Goal: Transaction & Acquisition: Purchase product/service

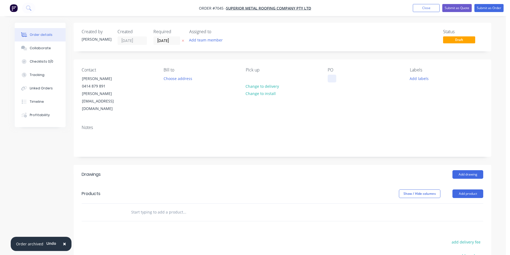
click at [328, 82] on div at bounding box center [332, 79] width 9 height 8
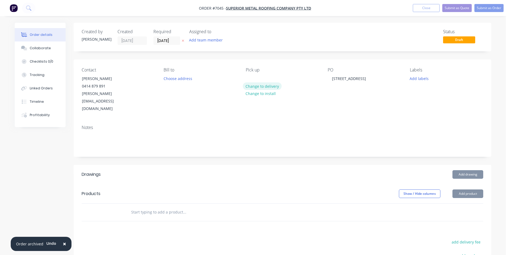
click at [256, 88] on button "Change to delivery" at bounding box center [262, 85] width 39 height 7
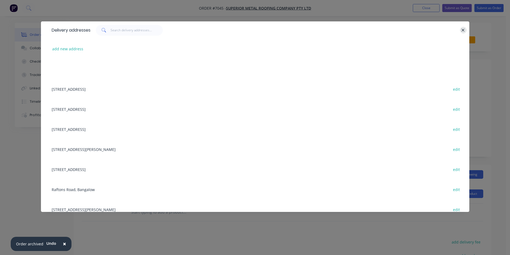
click at [465, 29] on button "button" at bounding box center [463, 30] width 7 height 7
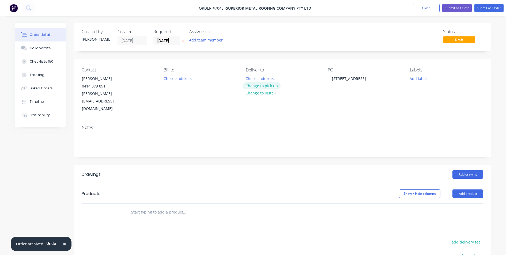
click at [273, 85] on button "Change to pick up" at bounding box center [262, 85] width 38 height 7
click at [466, 190] on button "Add product" at bounding box center [467, 194] width 31 height 9
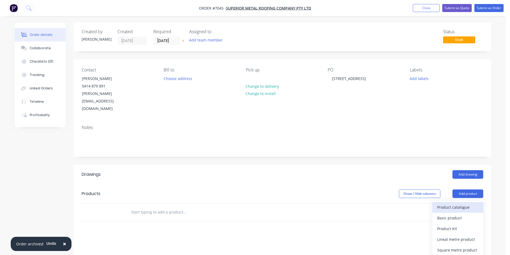
click at [463, 203] on div "Product catalogue" at bounding box center [457, 207] width 41 height 8
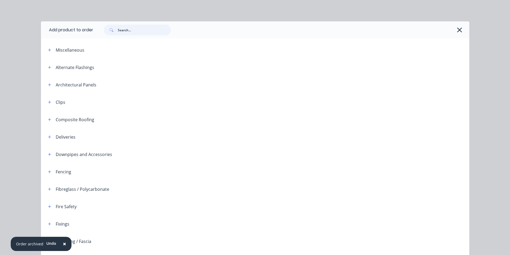
click at [148, 35] on input "text" at bounding box center [144, 30] width 53 height 11
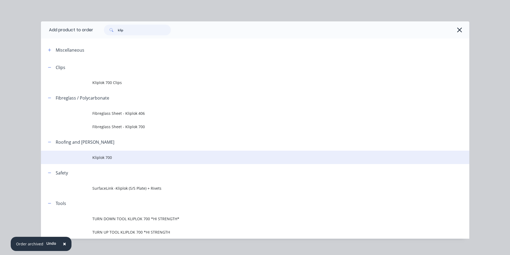
type input "klip"
click at [119, 160] on span "Kliplok 700" at bounding box center [242, 158] width 301 height 6
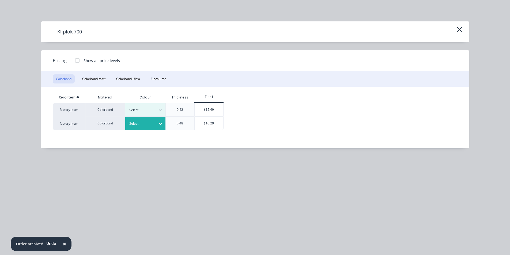
click at [134, 118] on div "Select" at bounding box center [145, 123] width 40 height 13
click at [205, 127] on div "$16.29" at bounding box center [209, 123] width 29 height 13
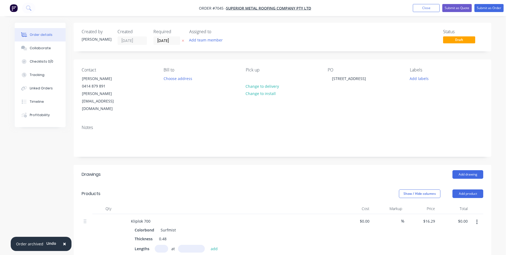
click at [162, 245] on input "text" at bounding box center [161, 249] width 13 height 8
type input "26"
type input "3610"
click at [208, 245] on button "add" at bounding box center [214, 248] width 13 height 7
type input "$1,528.98"
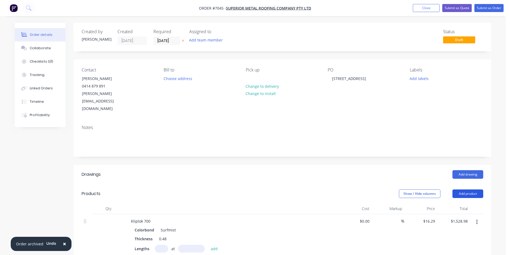
click at [475, 190] on button "Add product" at bounding box center [467, 194] width 31 height 9
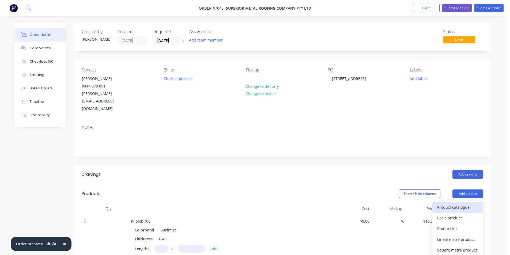
click at [468, 203] on div "Product catalogue" at bounding box center [457, 207] width 41 height 8
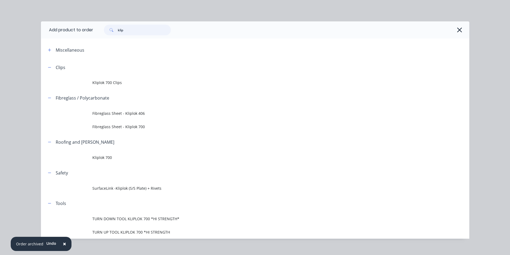
click at [139, 35] on input "klip" at bounding box center [144, 30] width 53 height 11
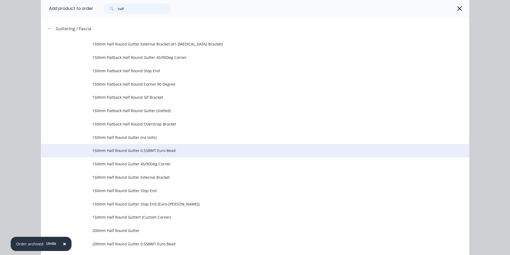
scroll to position [54, 0]
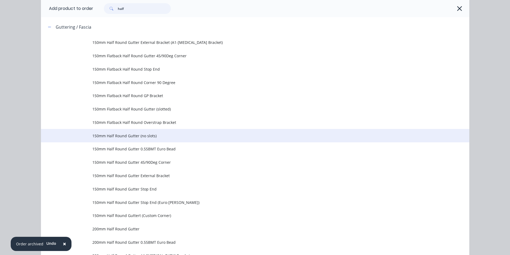
type input "half"
click at [158, 141] on td "150mm Half Round Gutter (no slots)" at bounding box center [280, 135] width 377 height 13
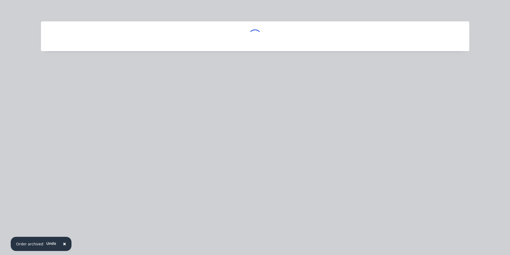
scroll to position [0, 0]
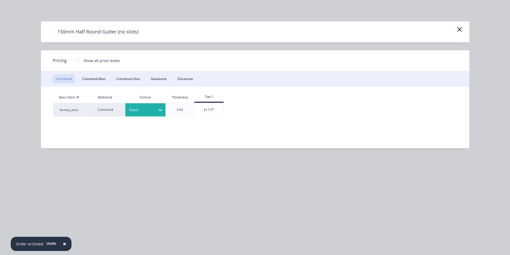
click at [139, 111] on div at bounding box center [141, 110] width 24 height 6
click at [209, 106] on div "$11.97" at bounding box center [209, 109] width 29 height 13
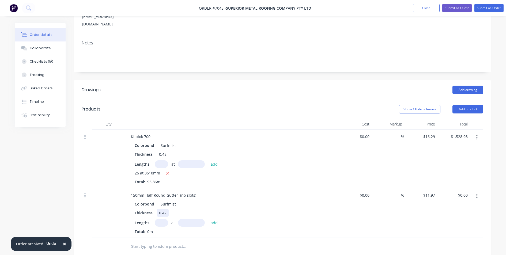
scroll to position [80, 0]
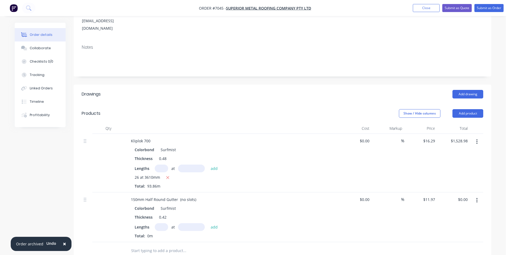
click at [154, 223] on div "Lengths at add" at bounding box center [232, 227] width 194 height 8
click at [165, 223] on input "text" at bounding box center [161, 227] width 13 height 8
type input "4"
type input "5000"
click at [208, 223] on button "add" at bounding box center [214, 226] width 13 height 7
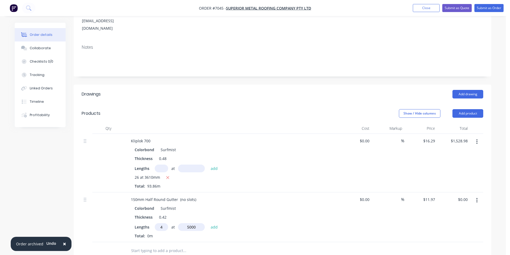
type input "$239.40"
type input "2"
type input "7000"
click at [208, 223] on button "add" at bounding box center [214, 226] width 13 height 7
type input "$406.98"
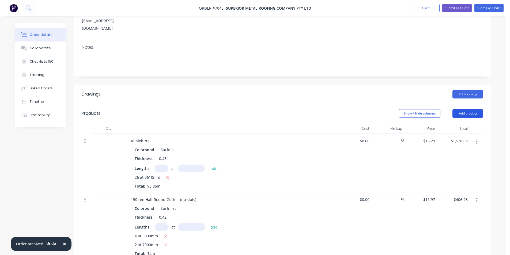
click at [461, 109] on button "Add product" at bounding box center [467, 113] width 31 height 9
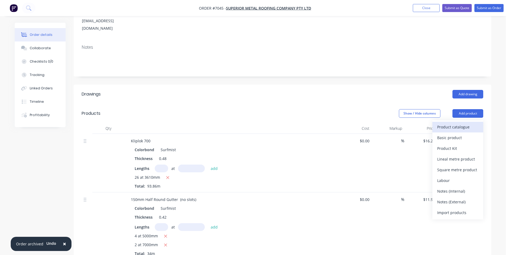
click at [462, 123] on div "Product catalogue" at bounding box center [457, 127] width 41 height 8
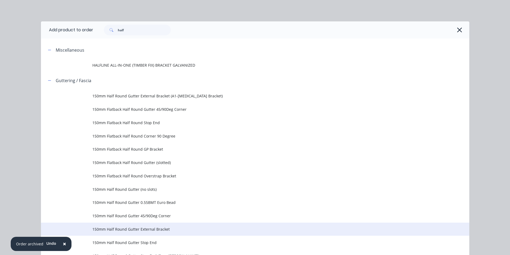
click at [165, 233] on td "150mm Half Round Gutter External Bracket" at bounding box center [280, 229] width 377 height 13
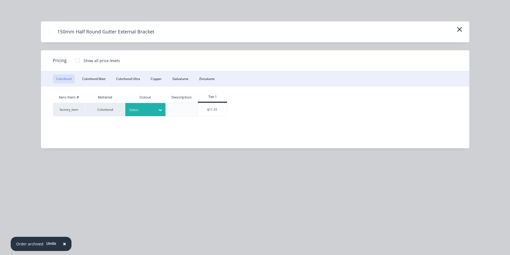
click at [155, 106] on div "Select" at bounding box center [145, 109] width 40 height 13
click at [67, 222] on div "Surfmist" at bounding box center [33, 227] width 67 height 10
click at [211, 114] on div "$11.31" at bounding box center [212, 109] width 29 height 13
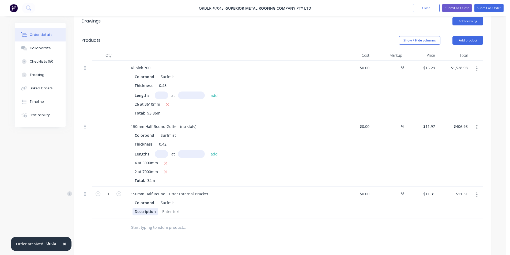
scroll to position [161, 0]
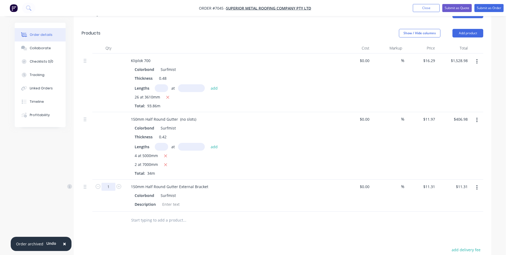
click at [110, 183] on input "1" at bounding box center [108, 187] width 14 height 8
type input "28"
type input "$316.68"
click at [229, 192] on div "Colorbond Surfmist" at bounding box center [232, 196] width 194 height 8
click at [471, 29] on button "Add product" at bounding box center [467, 33] width 31 height 9
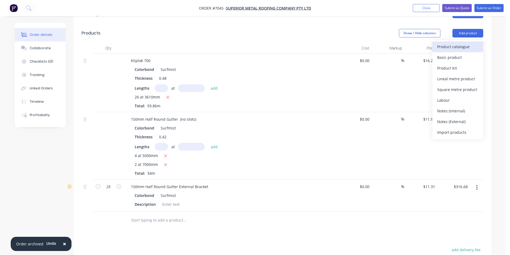
click at [457, 43] on div "Product catalogue" at bounding box center [457, 47] width 41 height 8
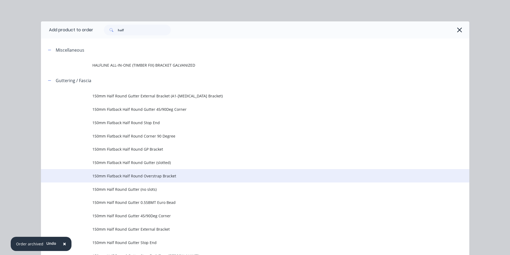
scroll to position [27, 0]
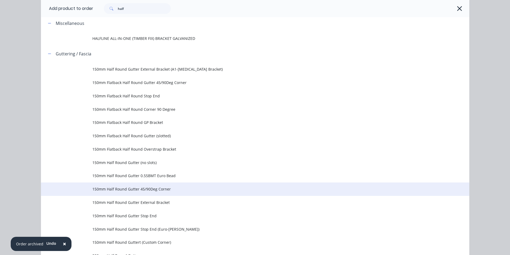
click at [163, 191] on span "150mm Half Round Gutter 45/90Deg Corner" at bounding box center [242, 189] width 301 height 6
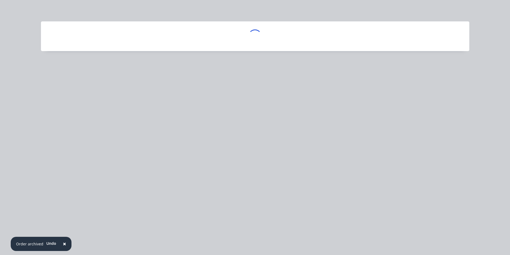
scroll to position [0, 0]
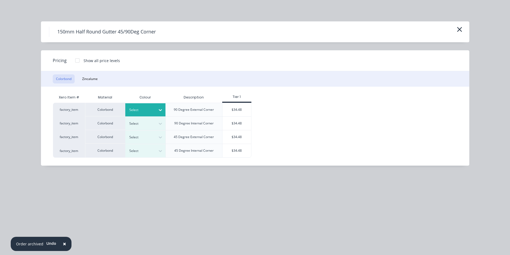
click at [156, 106] on div at bounding box center [161, 110] width 10 height 9
click at [67, 146] on div "Surfmist" at bounding box center [33, 141] width 67 height 10
click at [231, 108] on div "$34.48" at bounding box center [236, 109] width 29 height 13
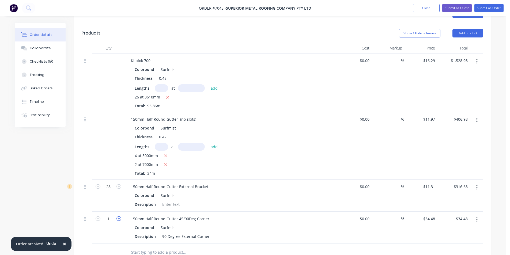
click at [120, 216] on icon "button" at bounding box center [118, 218] width 5 height 5
type input "2"
type input "$68.96"
click at [120, 216] on icon "button" at bounding box center [118, 218] width 5 height 5
type input "3"
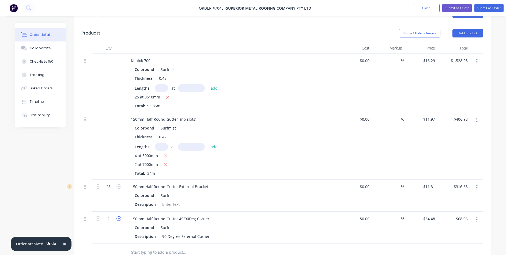
type input "$103.44"
click at [120, 216] on icon "button" at bounding box center [118, 218] width 5 height 5
type input "4"
type input "$137.92"
click at [469, 29] on button "Add product" at bounding box center [467, 33] width 31 height 9
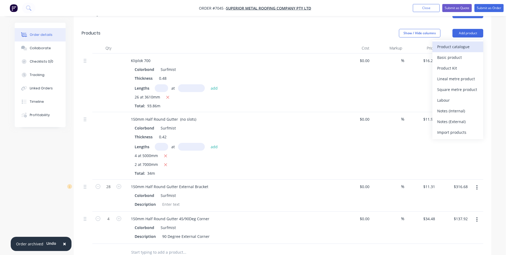
click at [463, 43] on div "Product catalogue" at bounding box center [457, 47] width 41 height 8
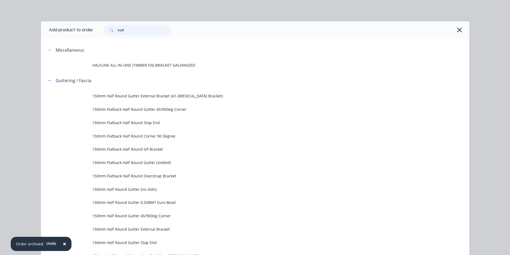
drag, startPoint x: 147, startPoint y: 33, endPoint x: 103, endPoint y: 35, distance: 44.2
click at [104, 35] on div "half" at bounding box center [137, 30] width 67 height 11
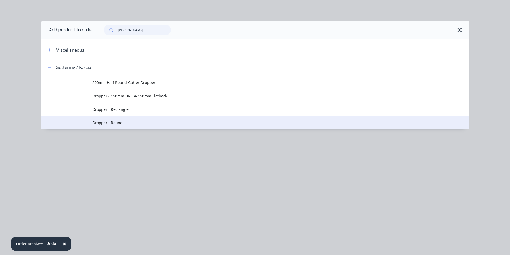
type input "[PERSON_NAME]"
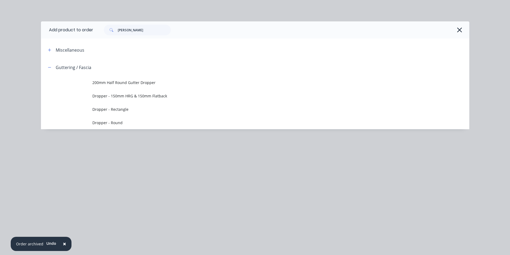
click at [112, 122] on span "Dropper - Round" at bounding box center [242, 123] width 301 height 6
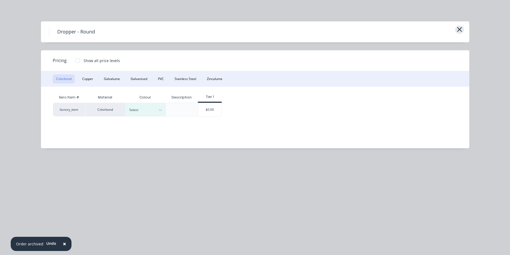
click at [459, 29] on icon "button" at bounding box center [459, 29] width 5 height 5
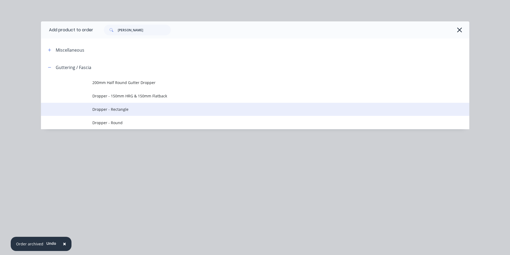
click at [168, 103] on td "Dropper - Rectangle" at bounding box center [280, 109] width 377 height 13
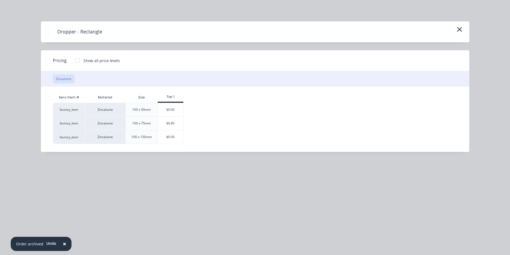
click at [464, 27] on div "Dropper - Rectangle" at bounding box center [255, 31] width 428 height 21
click at [459, 30] on icon "button" at bounding box center [459, 29] width 5 height 5
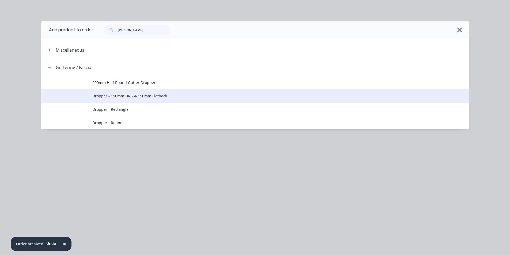
click at [151, 101] on td "Dropper - 150mm HRG & 150mm Flatback" at bounding box center [280, 95] width 377 height 13
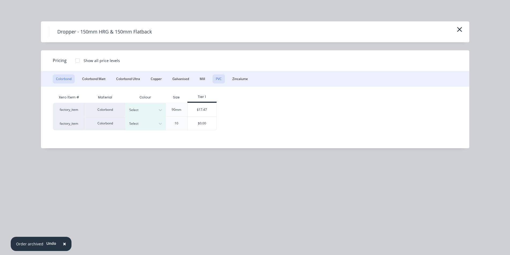
click at [221, 81] on button "PVC" at bounding box center [219, 78] width 12 height 9
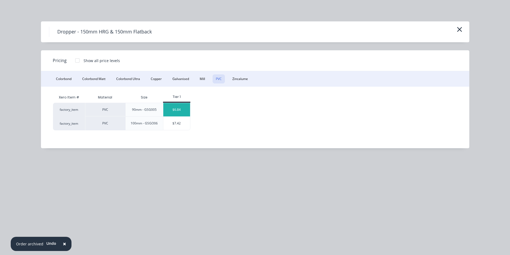
click at [182, 108] on div "$6.84" at bounding box center [176, 109] width 27 height 13
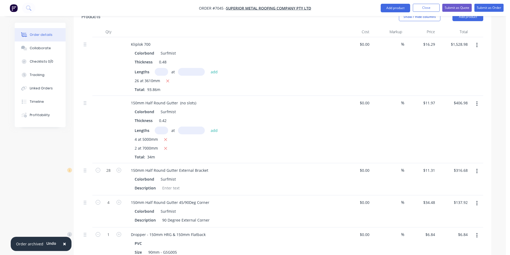
scroll to position [214, 0]
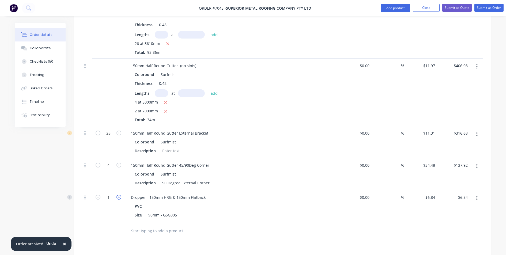
click at [117, 195] on icon "button" at bounding box center [118, 197] width 5 height 5
type input "2"
type input "$13.68"
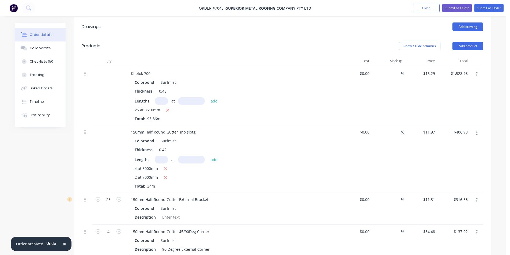
scroll to position [134, 0]
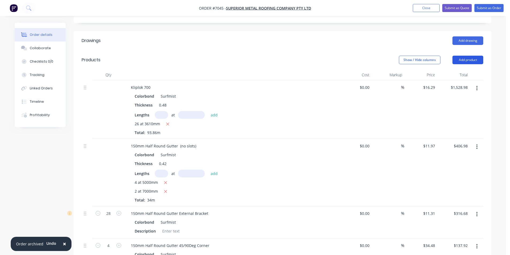
click at [472, 56] on button "Add product" at bounding box center [467, 60] width 31 height 9
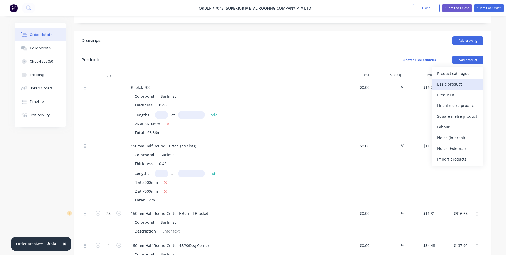
click at [467, 80] on div "Basic product" at bounding box center [457, 84] width 41 height 8
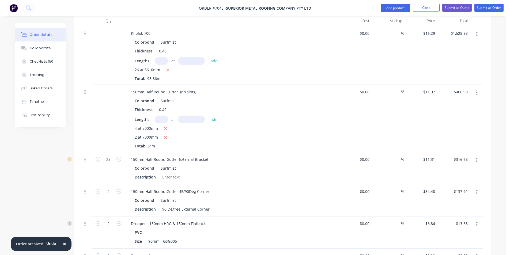
scroll to position [241, 0]
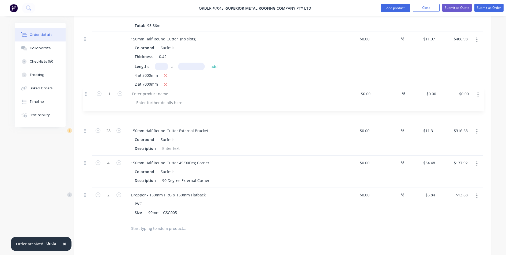
drag, startPoint x: 85, startPoint y: 165, endPoint x: 86, endPoint y: 92, distance: 72.8
click at [86, 92] on div "Kliplok 700 Colorbond Surfmist Thickness 0.48 Lengths at add 26 at 3610mm Total…" at bounding box center [283, 96] width 402 height 247
click at [146, 103] on div at bounding box center [149, 107] width 45 height 8
click at [163, 103] on div "Half round gutter corner template" at bounding box center [162, 107] width 70 height 8
click at [400, 8] on button "Add product" at bounding box center [395, 8] width 29 height 9
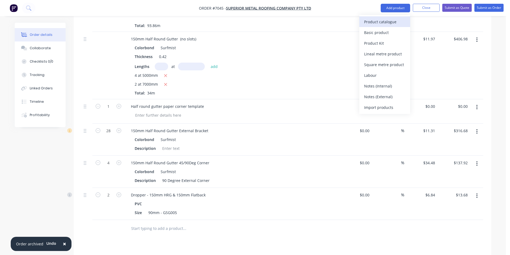
click at [394, 18] on div "Product catalogue" at bounding box center [384, 22] width 41 height 8
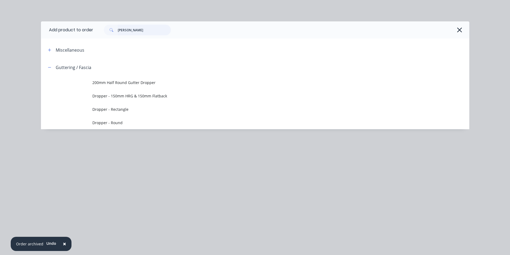
click at [152, 29] on input "[PERSON_NAME]" at bounding box center [144, 30] width 53 height 11
click at [151, 29] on input "[PERSON_NAME]" at bounding box center [144, 30] width 53 height 11
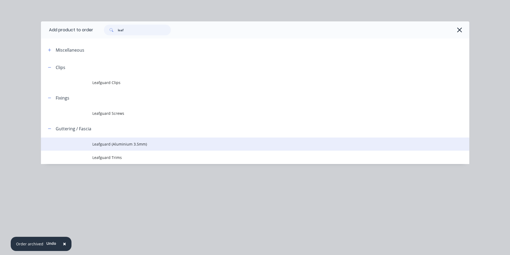
type input "leaf"
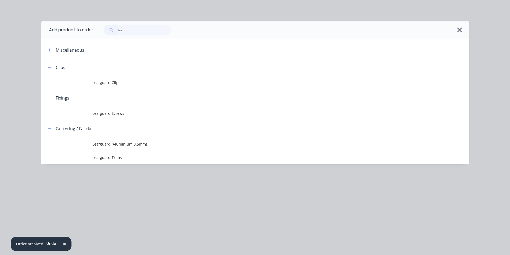
click at [130, 148] on td "Leafguard (Aluminium 3.5mm)" at bounding box center [280, 144] width 377 height 13
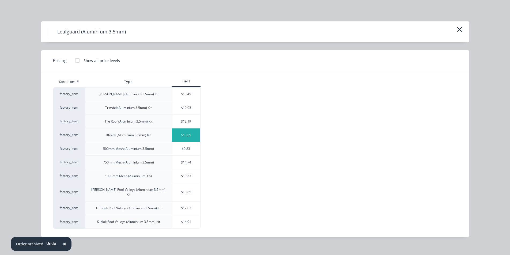
click at [174, 134] on div "$10.89" at bounding box center [186, 134] width 29 height 13
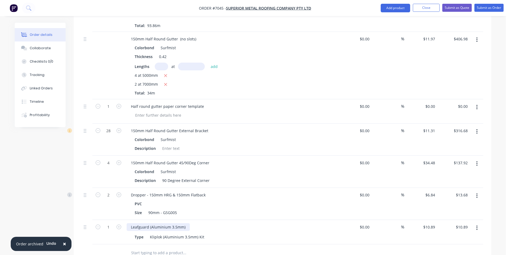
click at [186, 223] on div "Leafguard (Aluminium 3.5mm)" at bounding box center [158, 227] width 63 height 8
click at [112, 223] on input "1" at bounding box center [108, 227] width 14 height 8
type input "32"
type input "$348.48"
click at [323, 233] on div "Type Kliplok (Aluminium 3.5mm) Kit" at bounding box center [231, 237] width 196 height 8
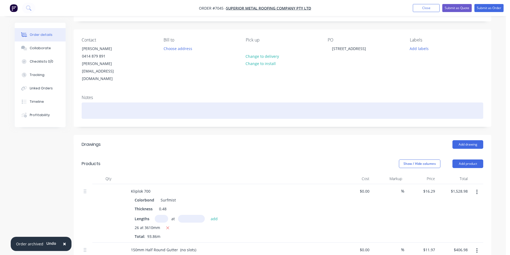
scroll to position [27, 0]
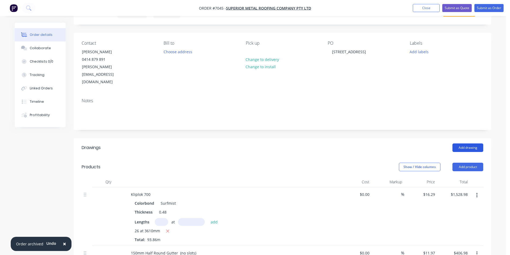
click at [474, 143] on button "Add drawing" at bounding box center [467, 147] width 31 height 9
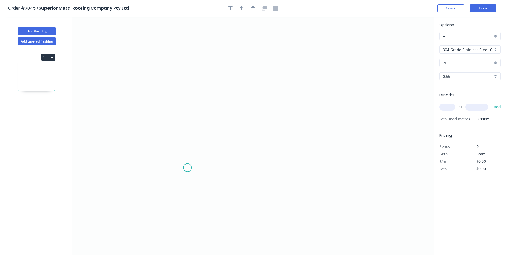
click at [187, 167] on icon "0" at bounding box center [252, 136] width 361 height 239
click at [177, 142] on icon at bounding box center [182, 154] width 10 height 25
click at [261, 98] on icon "0 ?" at bounding box center [252, 136] width 361 height 239
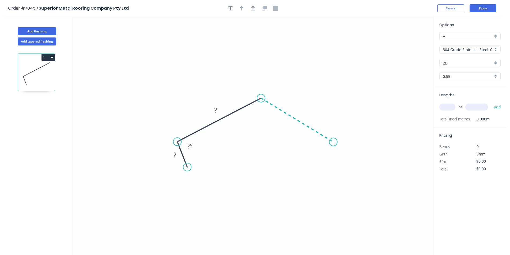
click at [333, 142] on icon "0 ? ? ? º" at bounding box center [252, 136] width 361 height 239
click at [320, 165] on icon "0 ? ? ? ? º ? º" at bounding box center [252, 136] width 361 height 239
drag, startPoint x: 262, startPoint y: 98, endPoint x: 254, endPoint y: 99, distance: 7.4
click at [252, 101] on circle at bounding box center [253, 101] width 8 height 8
click at [253, 102] on circle at bounding box center [253, 102] width 8 height 8
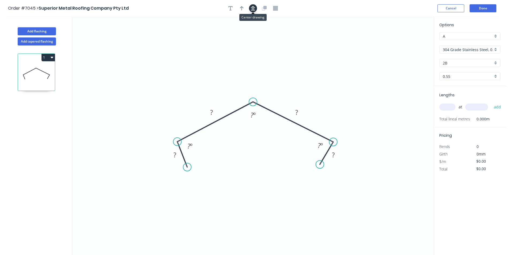
click at [252, 9] on icon "button" at bounding box center [253, 8] width 4 height 5
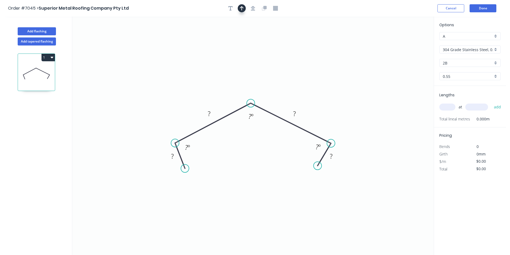
click at [241, 8] on icon "button" at bounding box center [242, 8] width 4 height 5
drag, startPoint x: 405, startPoint y: 43, endPoint x: 258, endPoint y: 85, distance: 153.4
click at [269, 83] on icon at bounding box center [271, 74] width 5 height 17
click at [174, 162] on icon "0 ? ? ? ? ? º ? º ? º" at bounding box center [252, 136] width 361 height 239
click at [178, 157] on rect at bounding box center [172, 156] width 17 height 11
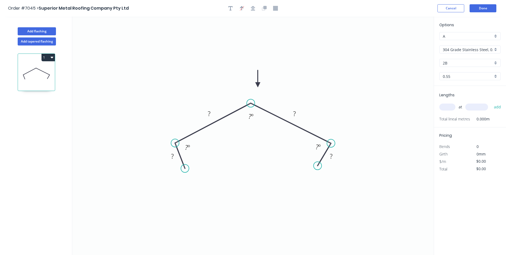
click at [156, 163] on icon "0 ? ? ? ? ? º ? º ? º" at bounding box center [252, 136] width 361 height 239
drag, startPoint x: 170, startPoint y: 156, endPoint x: 180, endPoint y: 157, distance: 10.5
click at [171, 156] on rect at bounding box center [172, 156] width 11 height 7
click at [180, 157] on rect at bounding box center [172, 156] width 17 height 11
click at [171, 157] on tspan "?" at bounding box center [172, 156] width 3 height 9
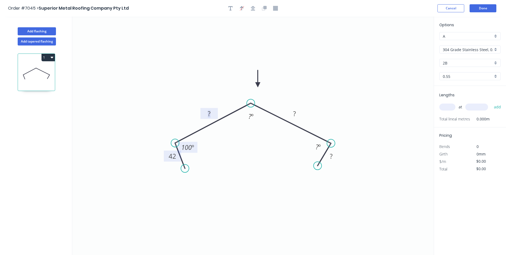
click at [185, 150] on tspan "100" at bounding box center [186, 147] width 10 height 9
type input "$91.12"
click at [471, 50] on input "304 Grade Stainless Steel, 0.9mm Perforated Pattern 208 - 2mm hole" at bounding box center [468, 50] width 50 height 6
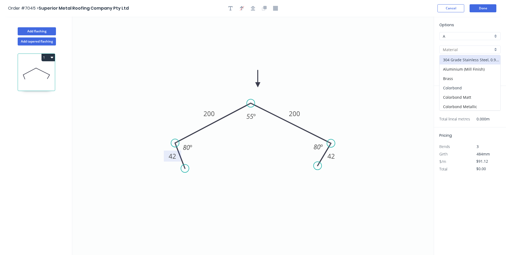
click at [461, 89] on div "Colorbond" at bounding box center [470, 87] width 61 height 9
type input "Colorbond"
type input "Basalt"
type input "$17.56"
click at [465, 65] on input "Basalt" at bounding box center [468, 63] width 50 height 6
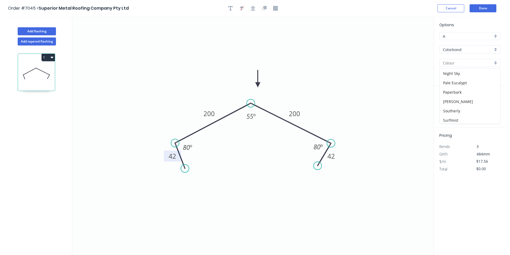
scroll to position [134, 0]
click at [459, 110] on div "Surfmist" at bounding box center [470, 107] width 61 height 9
type input "Surfmist"
click at [446, 106] on input "text" at bounding box center [447, 107] width 16 height 7
type input "1"
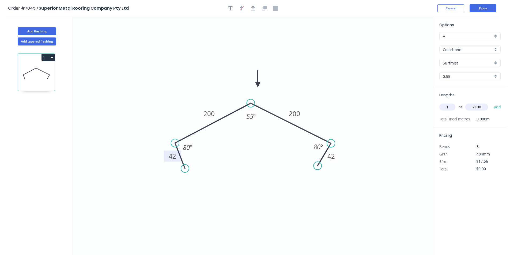
type input "2100"
click at [491, 103] on button "add" at bounding box center [497, 107] width 13 height 9
type input "$36.88"
type input "4"
type input "5400."
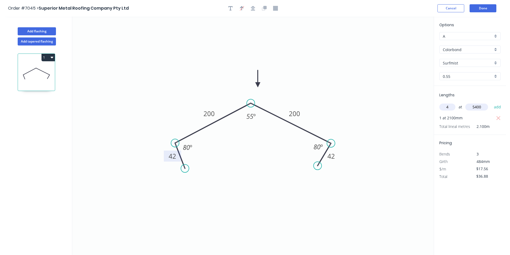
click at [491, 103] on button "add" at bounding box center [497, 107] width 13 height 9
type input "$416.17"
click at [486, 9] on button "Done" at bounding box center [483, 8] width 27 height 8
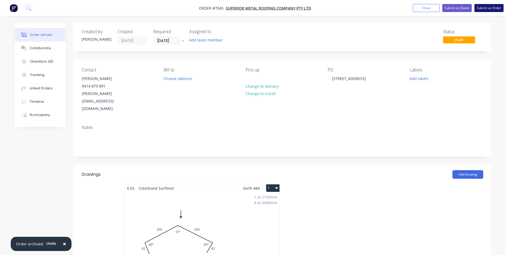
click at [483, 7] on button "Submit as Order" at bounding box center [488, 8] width 29 height 8
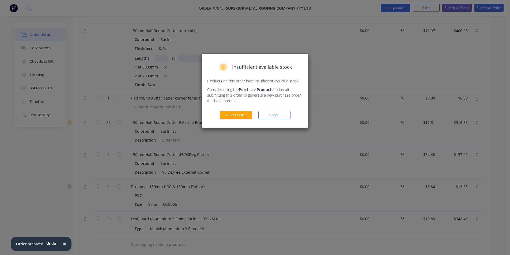
scroll to position [375, 0]
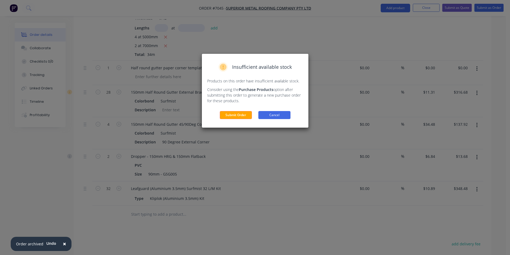
click at [276, 112] on button "Cancel" at bounding box center [274, 115] width 32 height 8
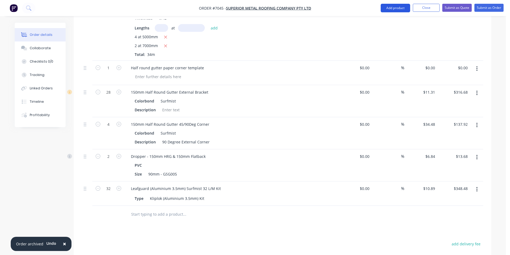
click at [392, 7] on button "Add product" at bounding box center [395, 8] width 29 height 9
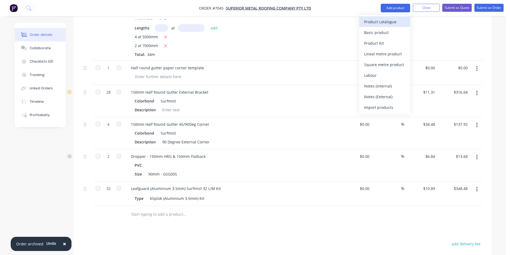
click at [371, 19] on div "Product catalogue" at bounding box center [384, 22] width 41 height 8
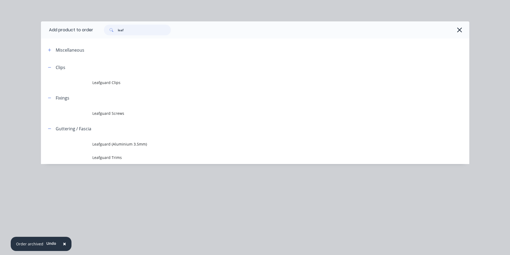
click at [129, 26] on input "leaf" at bounding box center [144, 30] width 53 height 11
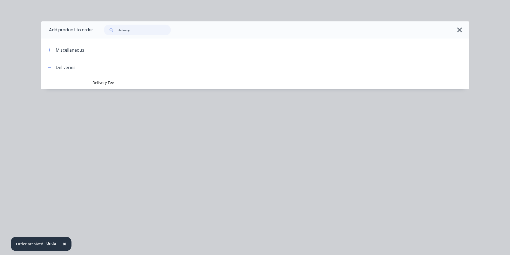
type input "delivery"
click at [125, 93] on div "Add product to order delivery Miscellaneous Deliveries Delivery Fee" at bounding box center [255, 63] width 428 height 84
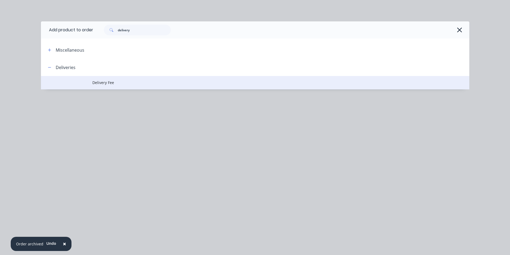
click at [125, 85] on span "Delivery Fee" at bounding box center [242, 83] width 301 height 6
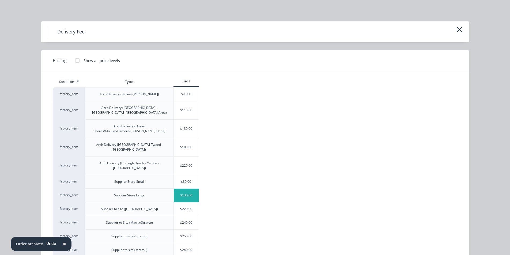
click at [194, 189] on div "$130.00" at bounding box center [186, 195] width 25 height 13
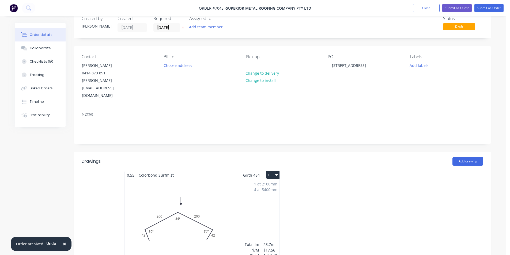
scroll to position [0, 0]
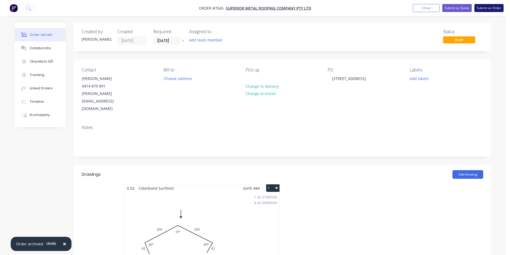
click at [493, 7] on button "Submit as Order" at bounding box center [488, 8] width 29 height 8
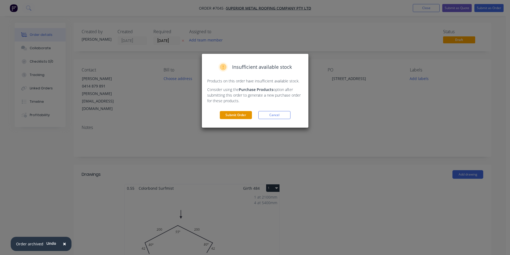
click at [229, 112] on button "Submit Order" at bounding box center [236, 115] width 32 height 8
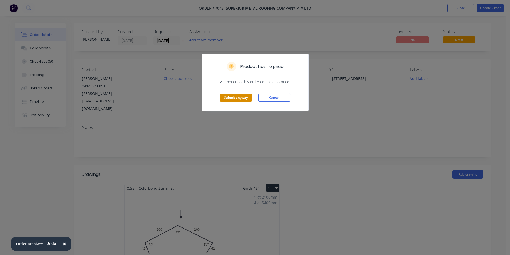
click at [248, 94] on button "Submit anyway" at bounding box center [236, 98] width 32 height 8
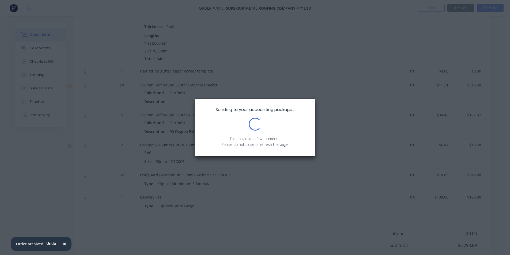
scroll to position [394, 0]
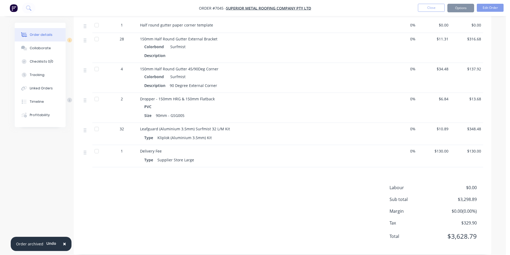
click at [461, 12] on nav "Order #7045 - Superior Metal Roofing Company Pty Ltd Close Options Edit Order" at bounding box center [255, 8] width 510 height 16
click at [461, 11] on button "Options" at bounding box center [460, 8] width 27 height 9
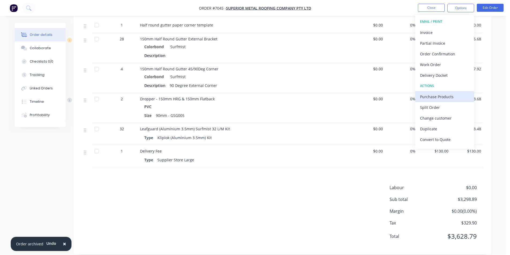
click at [434, 93] on div "Purchase Products" at bounding box center [444, 97] width 49 height 8
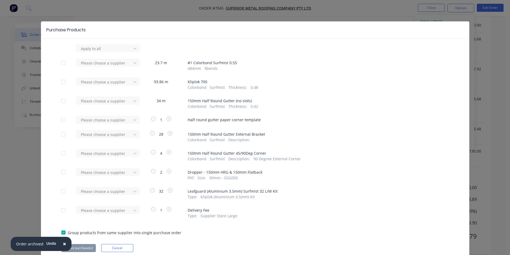
click at [130, 190] on div at bounding box center [135, 191] width 10 height 9
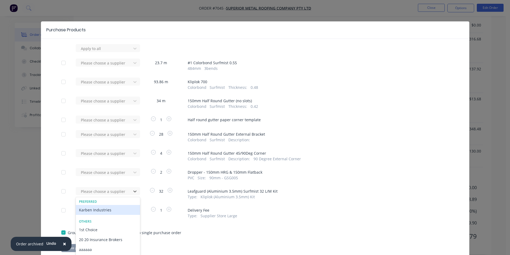
scroll to position [21, 0]
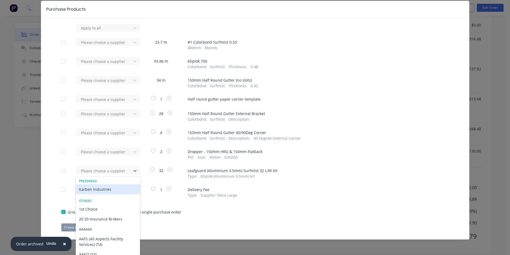
click at [88, 194] on div "Karben Industries" at bounding box center [108, 189] width 64 height 10
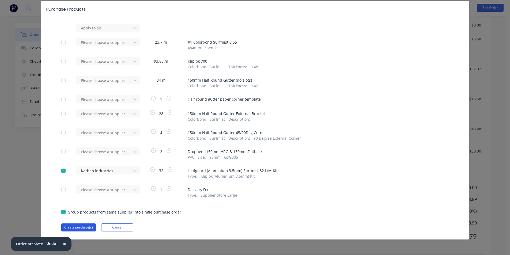
click at [79, 229] on button "Create purchase(s)" at bounding box center [78, 228] width 35 height 8
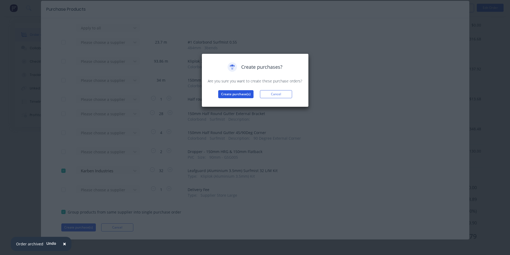
click at [236, 95] on button "Create purchase(s)" at bounding box center [235, 94] width 35 height 8
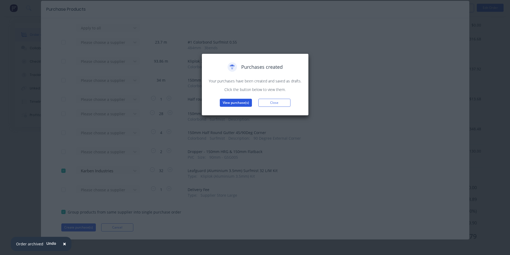
click at [241, 102] on button "View purchase(s)" at bounding box center [236, 103] width 32 height 8
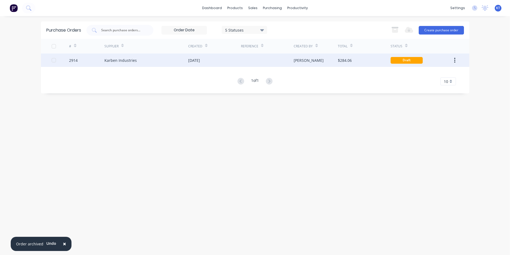
click at [226, 62] on div "[DATE]" at bounding box center [214, 60] width 53 height 13
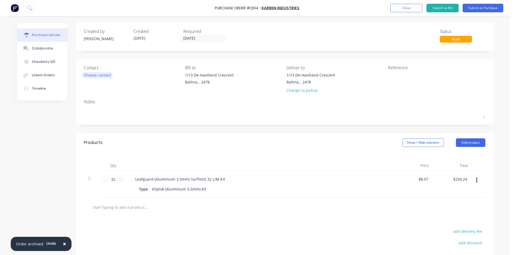
click at [105, 74] on div "Choose contact" at bounding box center [97, 75] width 27 height 6
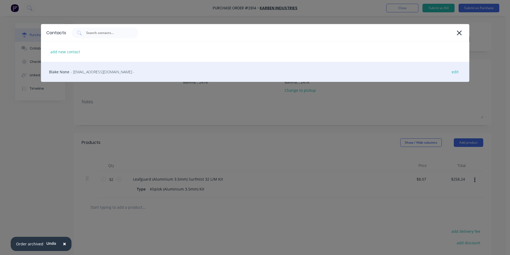
click at [102, 71] on span "- [EMAIL_ADDRESS][DOMAIN_NAME] -" at bounding box center [103, 72] width 64 height 6
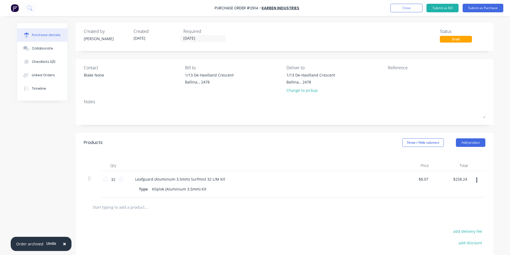
click at [484, 3] on div "Purchase Order #2914 - Karben Industries Add product Close Submit as Bill Submi…" at bounding box center [257, 8] width 514 height 16
click at [478, 5] on button "Submit as Purchase" at bounding box center [483, 8] width 41 height 9
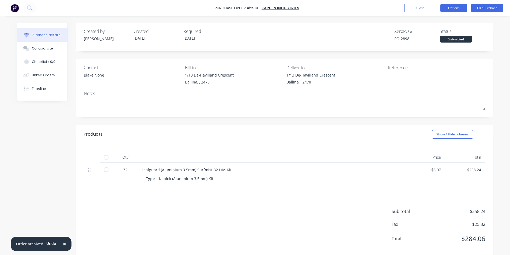
click at [459, 8] on button "Options" at bounding box center [453, 8] width 27 height 9
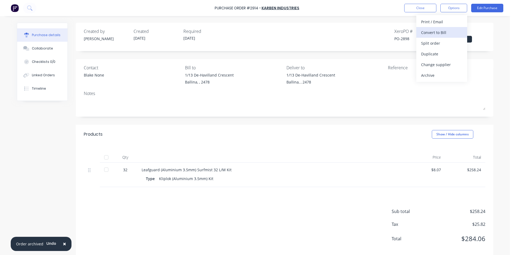
click at [436, 28] on button "Convert to Bill" at bounding box center [441, 32] width 51 height 11
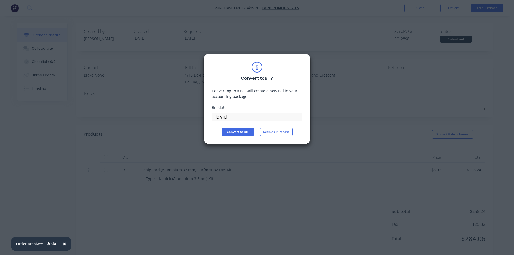
drag, startPoint x: 277, startPoint y: 134, endPoint x: 446, endPoint y: 30, distance: 198.5
click at [277, 134] on button "Keep as Purchase" at bounding box center [276, 132] width 32 height 8
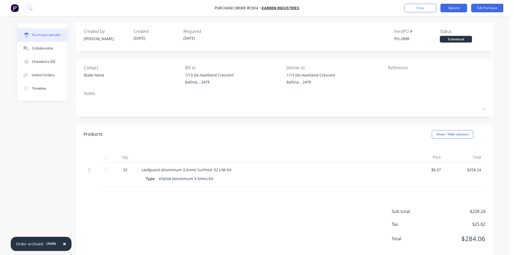
click at [456, 6] on button "Options" at bounding box center [453, 8] width 27 height 9
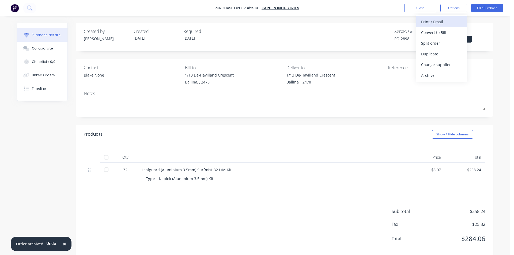
click at [445, 21] on div "Print / Email" at bounding box center [441, 22] width 41 height 8
click at [449, 43] on div "Without pricing" at bounding box center [441, 43] width 41 height 8
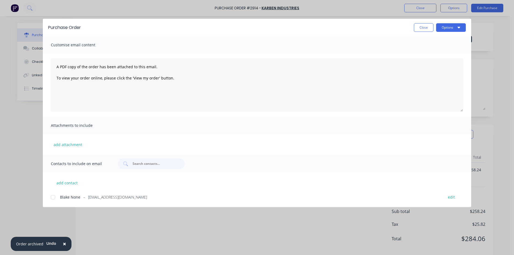
click at [50, 197] on div at bounding box center [53, 197] width 11 height 11
click at [447, 22] on div "Purchase Order Close Options" at bounding box center [257, 27] width 428 height 17
click at [448, 28] on button "Options" at bounding box center [451, 27] width 30 height 9
click at [447, 61] on div "Email" at bounding box center [440, 63] width 41 height 8
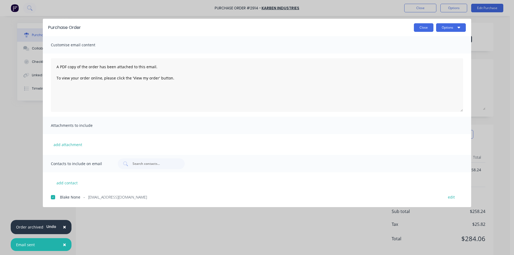
click at [418, 30] on button "Close" at bounding box center [424, 27] width 20 height 9
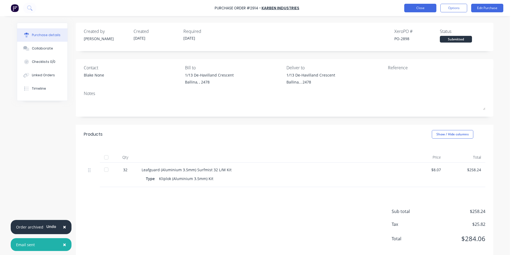
click at [415, 10] on button "Close" at bounding box center [420, 8] width 32 height 9
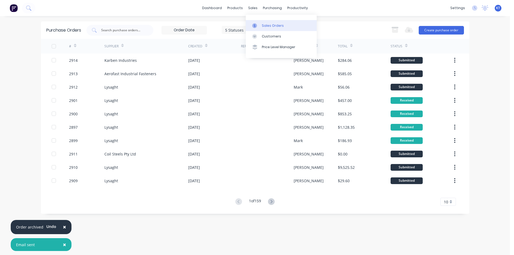
click at [253, 27] on icon at bounding box center [254, 25] width 5 height 5
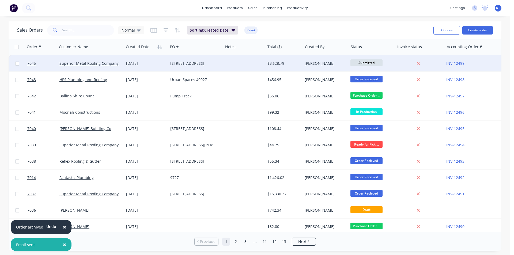
click at [299, 68] on div "$3,628.79" at bounding box center [283, 63] width 37 height 16
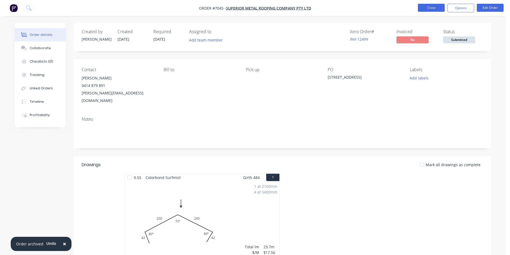
click at [427, 7] on button "Close" at bounding box center [431, 8] width 27 height 8
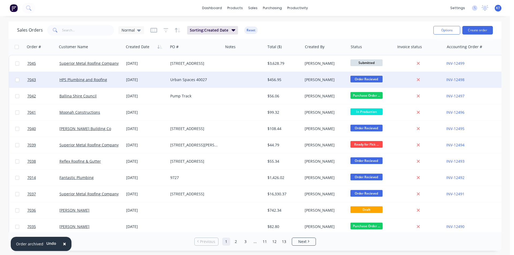
click at [85, 77] on div "HPS Plumbing and Roofing" at bounding box center [90, 80] width 67 height 16
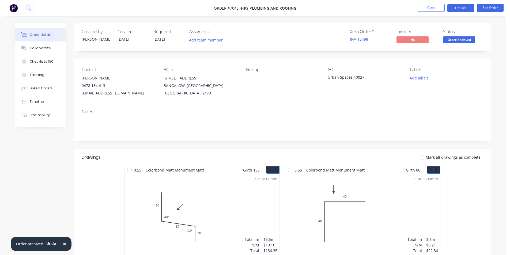
click at [460, 7] on button "Options" at bounding box center [460, 8] width 27 height 9
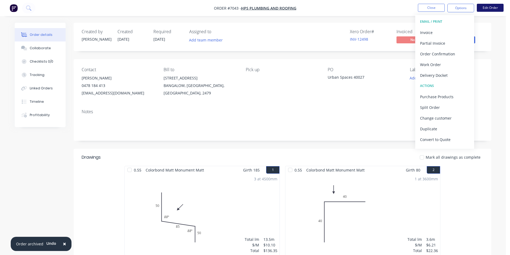
click at [489, 8] on button "Edit Order" at bounding box center [490, 8] width 27 height 8
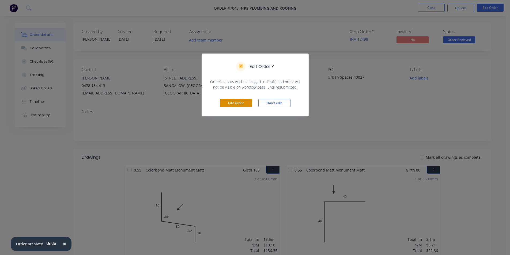
click at [246, 103] on button "Edit Order" at bounding box center [236, 103] width 32 height 8
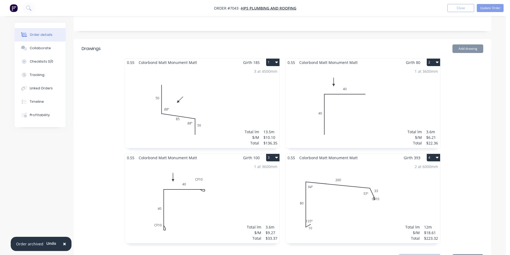
scroll to position [161, 0]
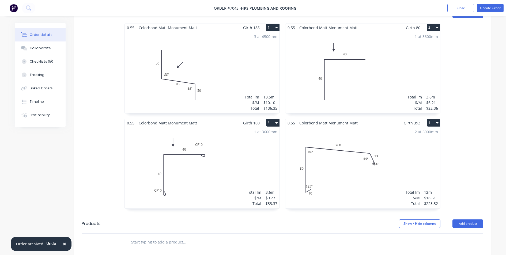
click at [417, 173] on div "2 at 6000mm Total lm $/M Total 12m $18.61 $223.32" at bounding box center [362, 168] width 155 height 82
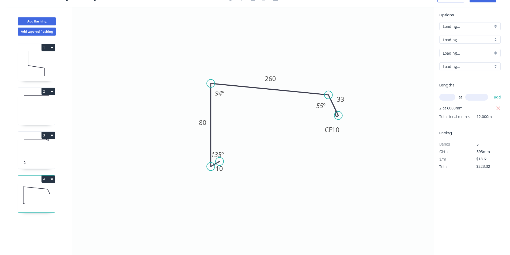
scroll to position [10, 0]
click at [42, 17] on div "Add flashing" at bounding box center [37, 17] width 70 height 16
click at [41, 21] on button "Add flashing" at bounding box center [37, 21] width 38 height 8
type input "$0.00"
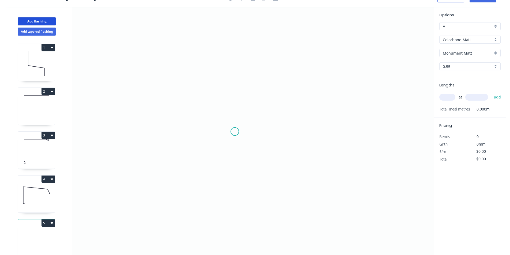
click at [235, 132] on icon "0" at bounding box center [252, 126] width 361 height 239
click at [224, 141] on icon "0" at bounding box center [252, 126] width 361 height 239
click at [225, 81] on icon "0 ?" at bounding box center [252, 126] width 361 height 239
click at [335, 79] on icon "0 ? ? ? º" at bounding box center [252, 126] width 361 height 239
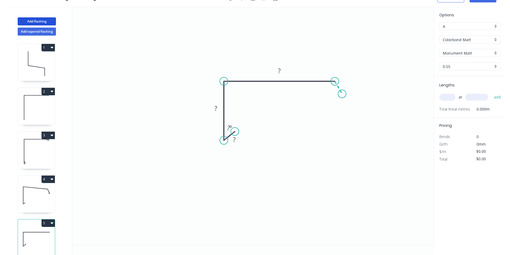
click at [346, 102] on icon "0 ? ? ? ? º" at bounding box center [252, 126] width 361 height 239
click at [350, 88] on rect at bounding box center [347, 85] width 11 height 7
type input "$17.07"
drag, startPoint x: 455, startPoint y: 106, endPoint x: 451, endPoint y: 102, distance: 5.3
click at [454, 105] on div "Lengths at add Total lineal metres 0.000m" at bounding box center [470, 96] width 72 height 41
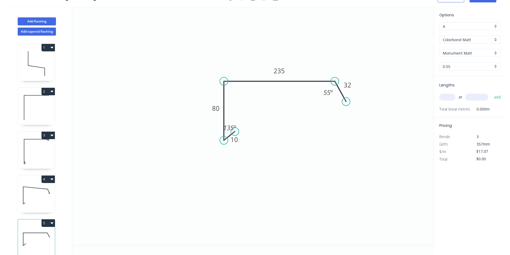
click at [450, 101] on div "at add" at bounding box center [470, 97] width 62 height 9
click at [448, 97] on input "text" at bounding box center [447, 97] width 16 height 7
type input "1"
type input "6500"
click at [491, 93] on button "add" at bounding box center [497, 97] width 13 height 9
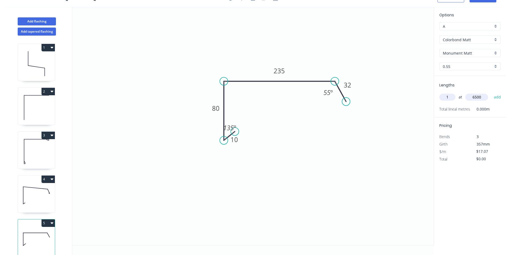
type input "$110.96"
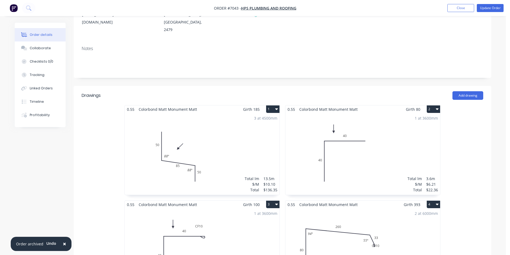
scroll to position [26, 0]
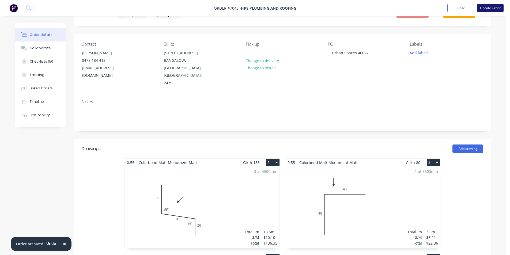
click at [489, 10] on button "Update Order" at bounding box center [490, 8] width 27 height 8
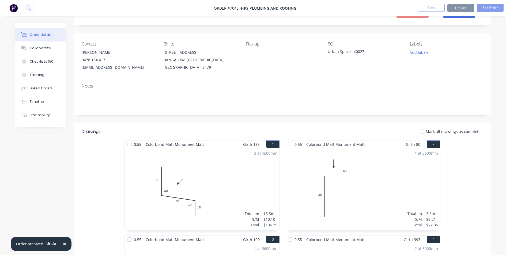
scroll to position [0, 0]
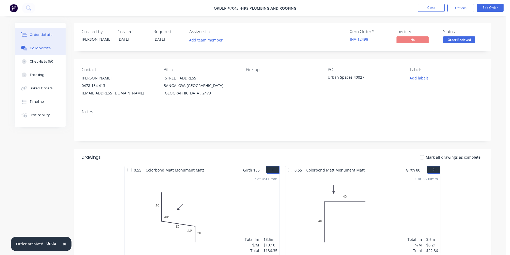
click at [56, 53] on button "Collaborate" at bounding box center [40, 47] width 51 height 13
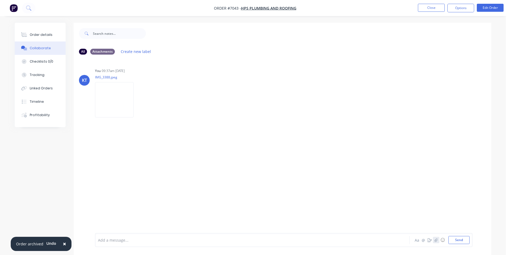
click at [437, 242] on button "button" at bounding box center [436, 240] width 6 height 6
click at [458, 239] on button "Send" at bounding box center [458, 240] width 21 height 8
click at [439, 12] on li "Close" at bounding box center [431, 8] width 27 height 9
click at [437, 9] on button "Close" at bounding box center [431, 8] width 27 height 8
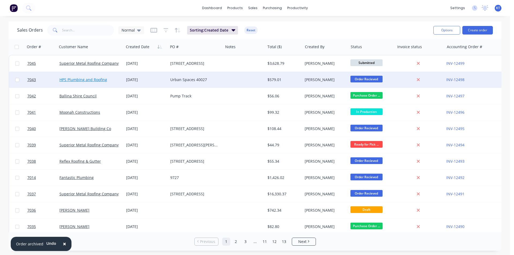
click at [75, 81] on link "HPS Plumbing and Roofing" at bounding box center [83, 79] width 48 height 5
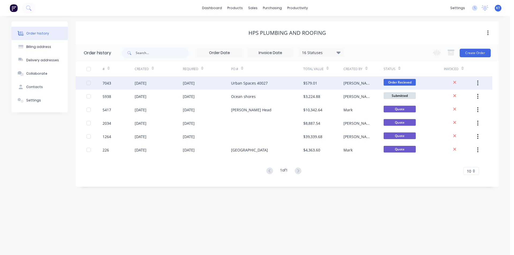
click at [157, 86] on div "[DATE]" at bounding box center [159, 82] width 48 height 13
